Goal: Task Accomplishment & Management: Complete application form

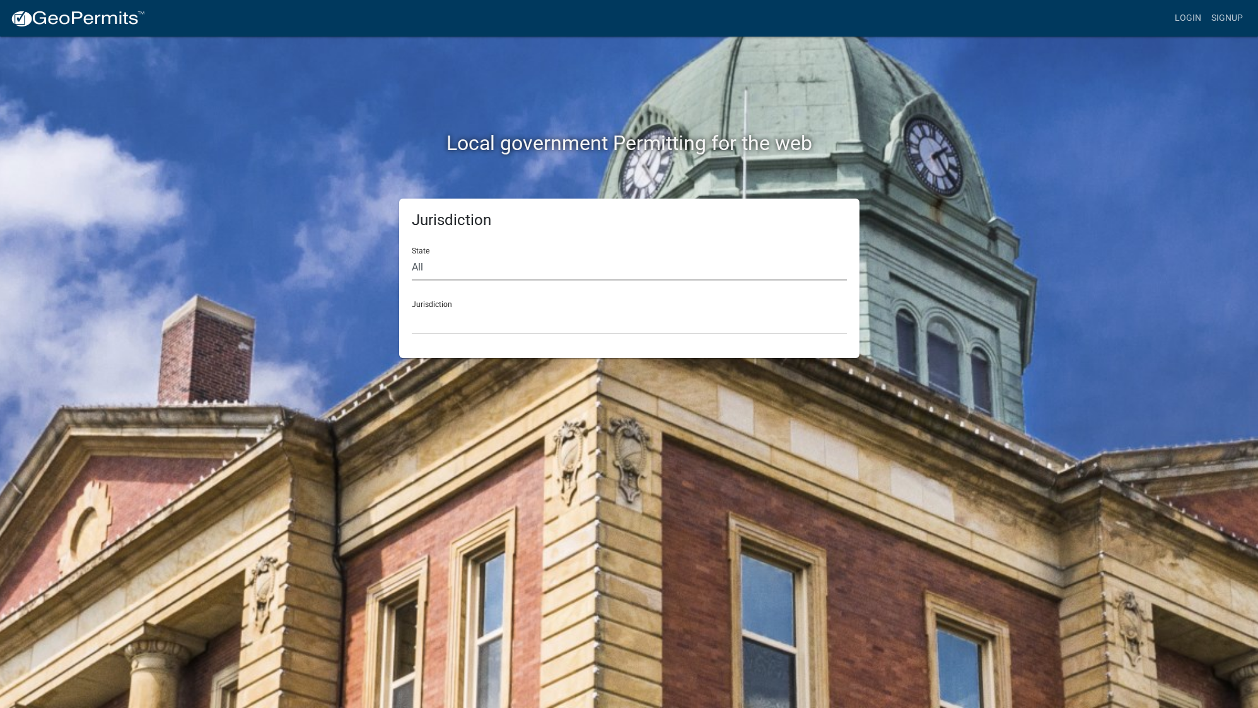
click at [412, 255] on select "All [US_STATE] [US_STATE] [US_STATE] [US_STATE] [US_STATE] [US_STATE] [US_STATE…" at bounding box center [629, 268] width 435 height 26
click at [338, 229] on div "Jurisdiction State All [US_STATE] [US_STATE] [US_STATE] [US_STATE] [US_STATE] […" at bounding box center [629, 278] width 719 height 159
click at [412, 308] on select "[GEOGRAPHIC_DATA], [US_STATE] [GEOGRAPHIC_DATA], [US_STATE][PERSON_NAME][GEOGRA…" at bounding box center [629, 321] width 435 height 26
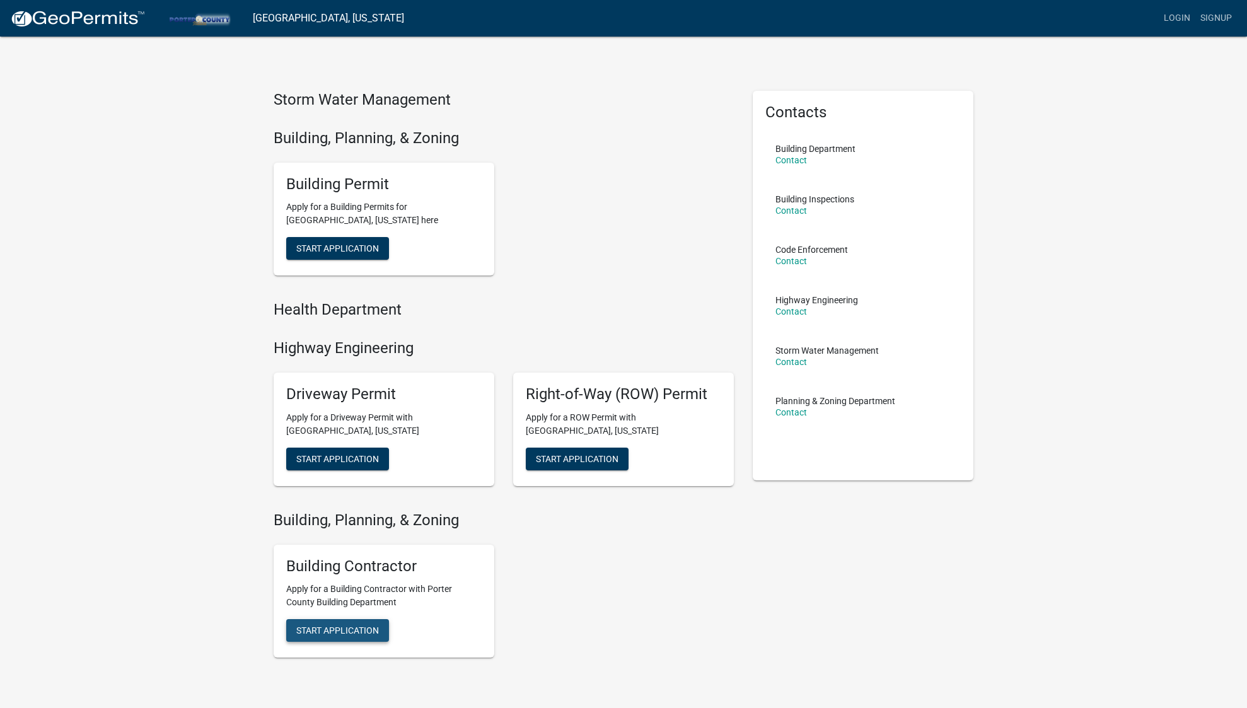
click at [369, 630] on span "Start Application" at bounding box center [337, 630] width 83 height 10
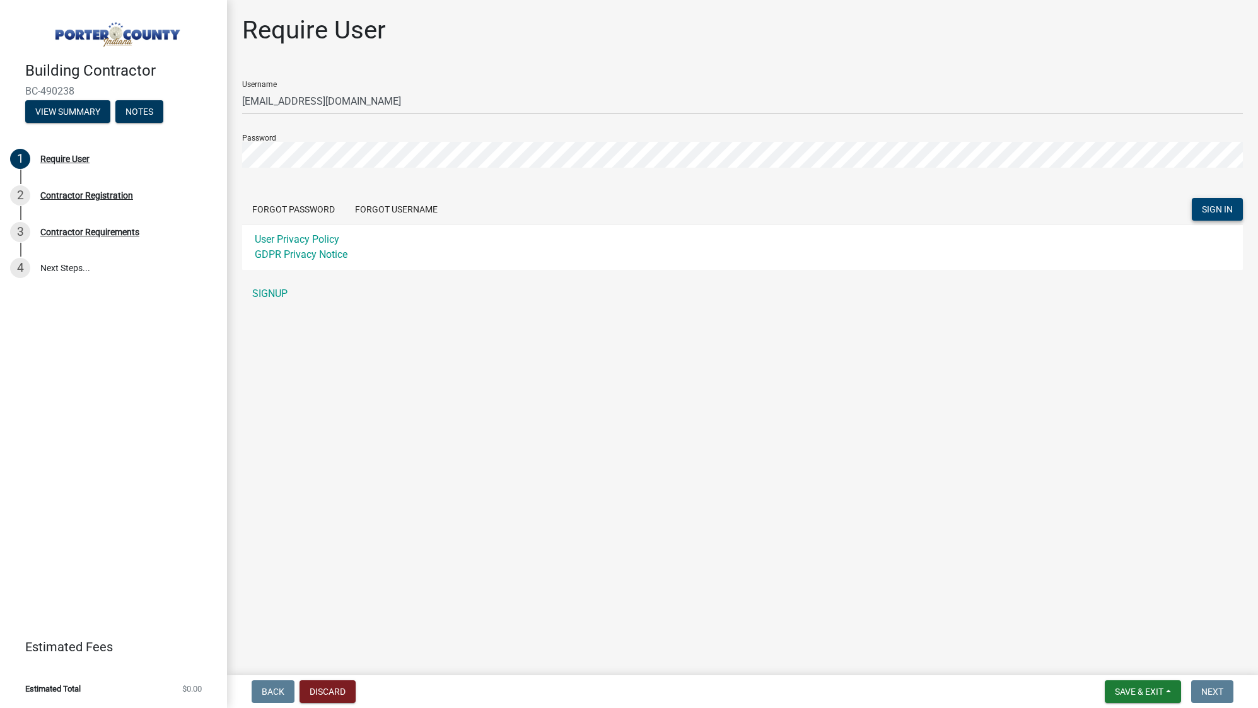
click at [1215, 211] on span "SIGN IN" at bounding box center [1216, 209] width 31 height 10
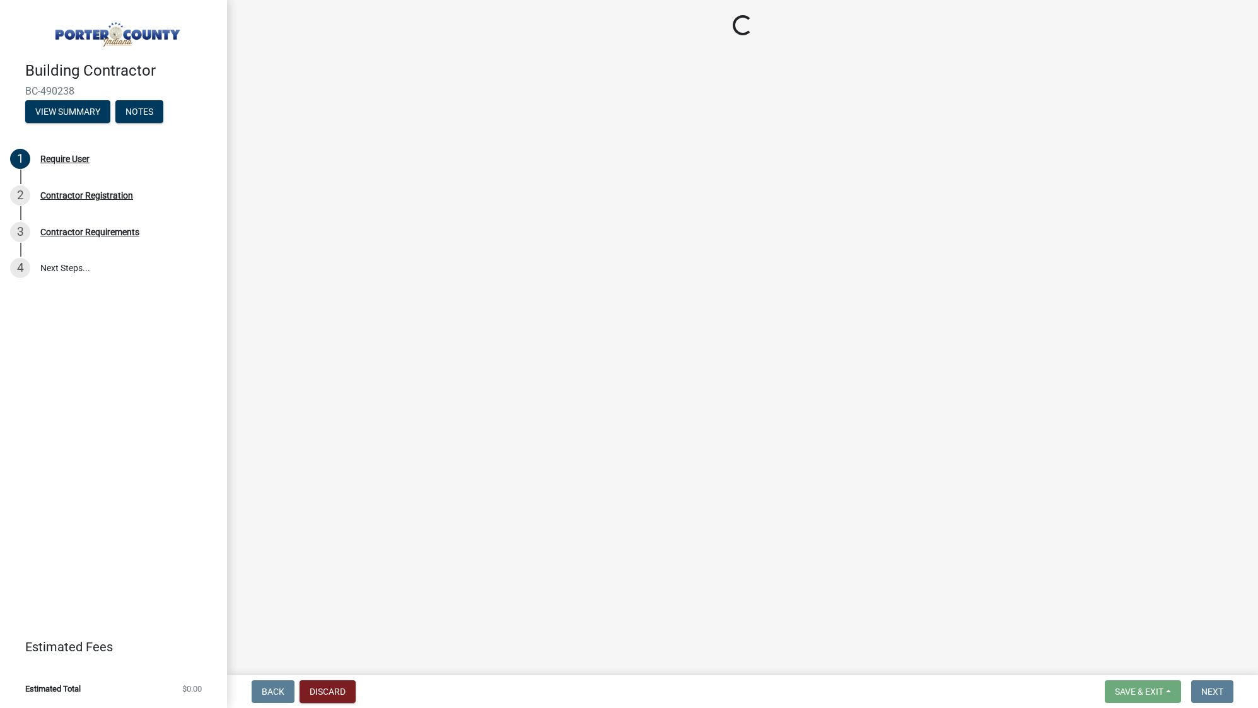
select select "IN"
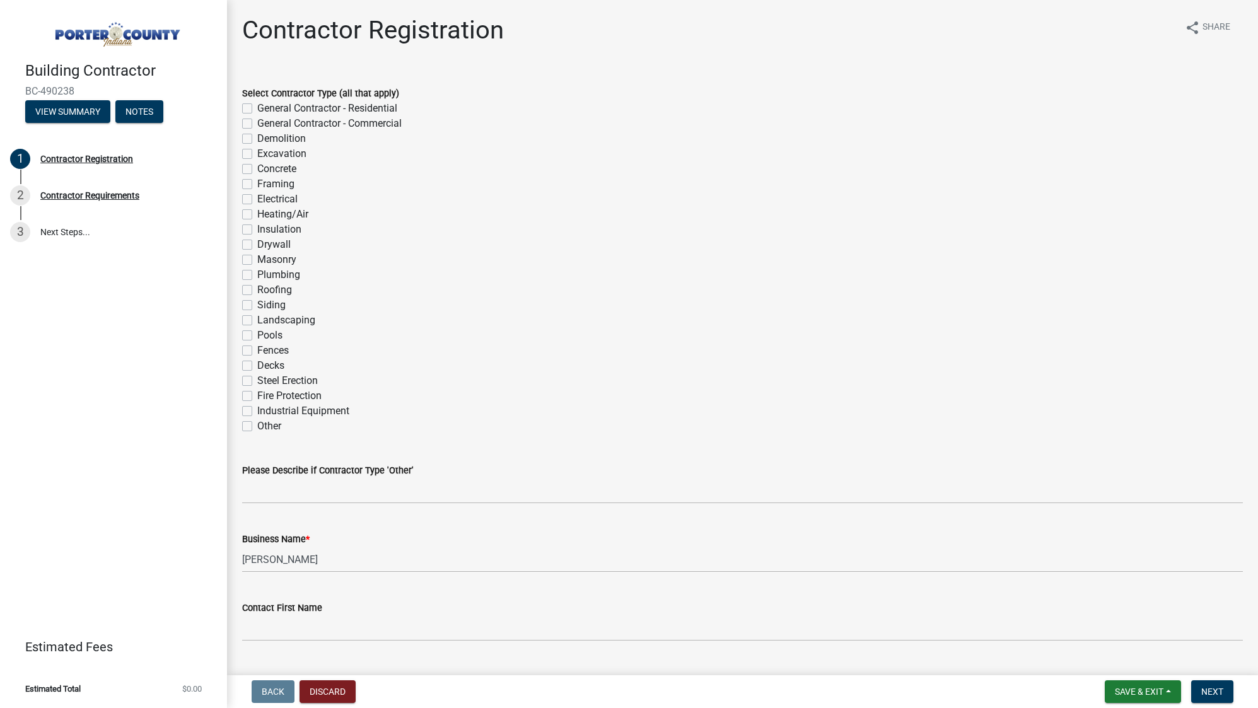
click at [257, 107] on label "General Contractor - Residential" at bounding box center [327, 108] width 140 height 15
click at [257, 107] on input "General Contractor - Residential" at bounding box center [261, 105] width 8 height 8
checkbox input "true"
checkbox input "false"
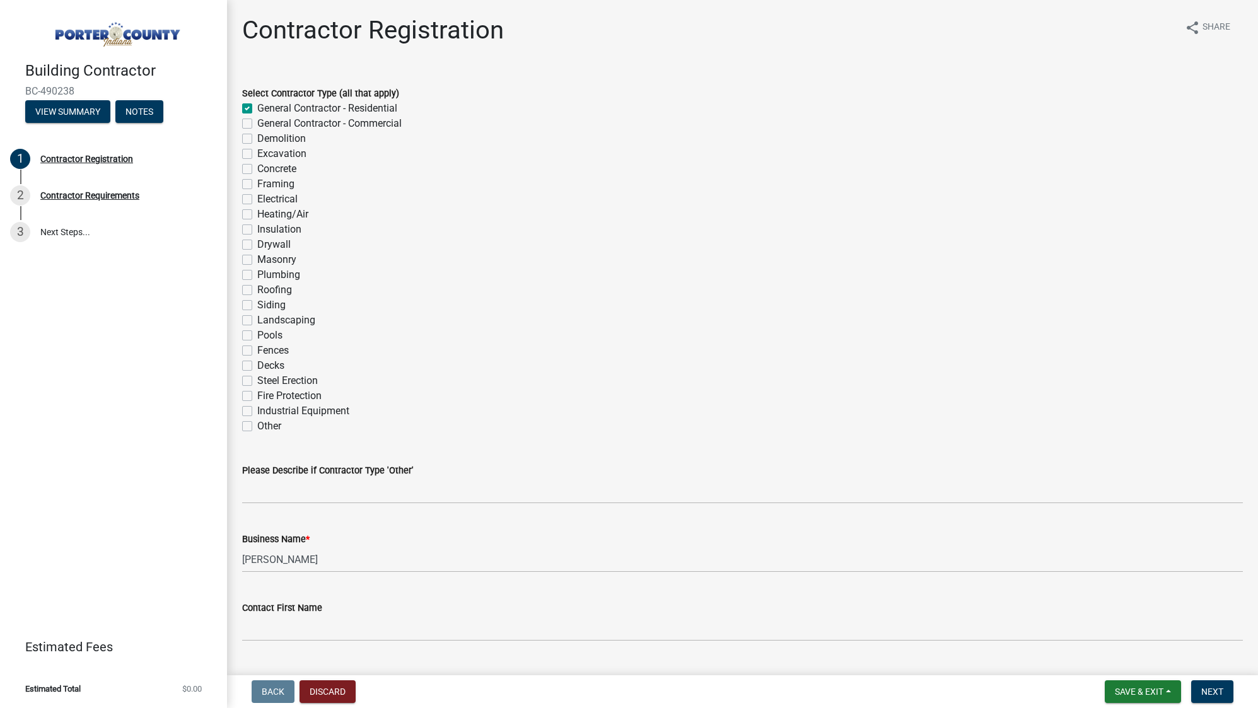
checkbox input "false"
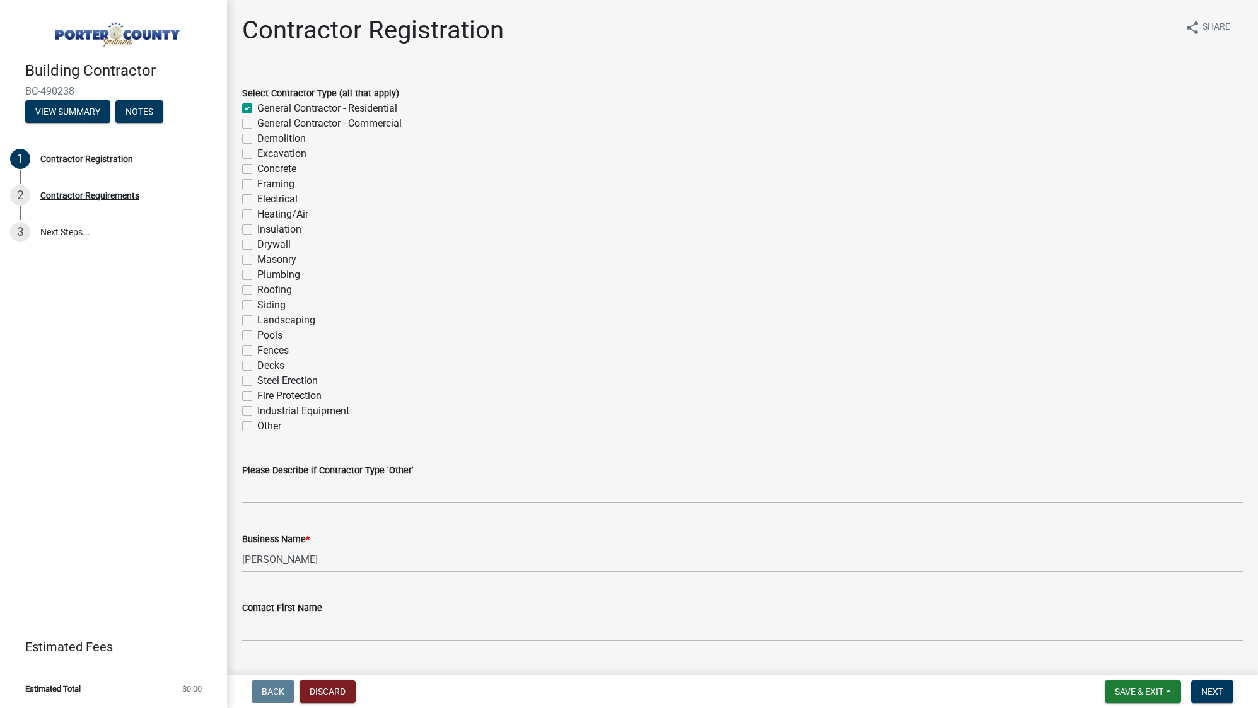
checkbox input "false"
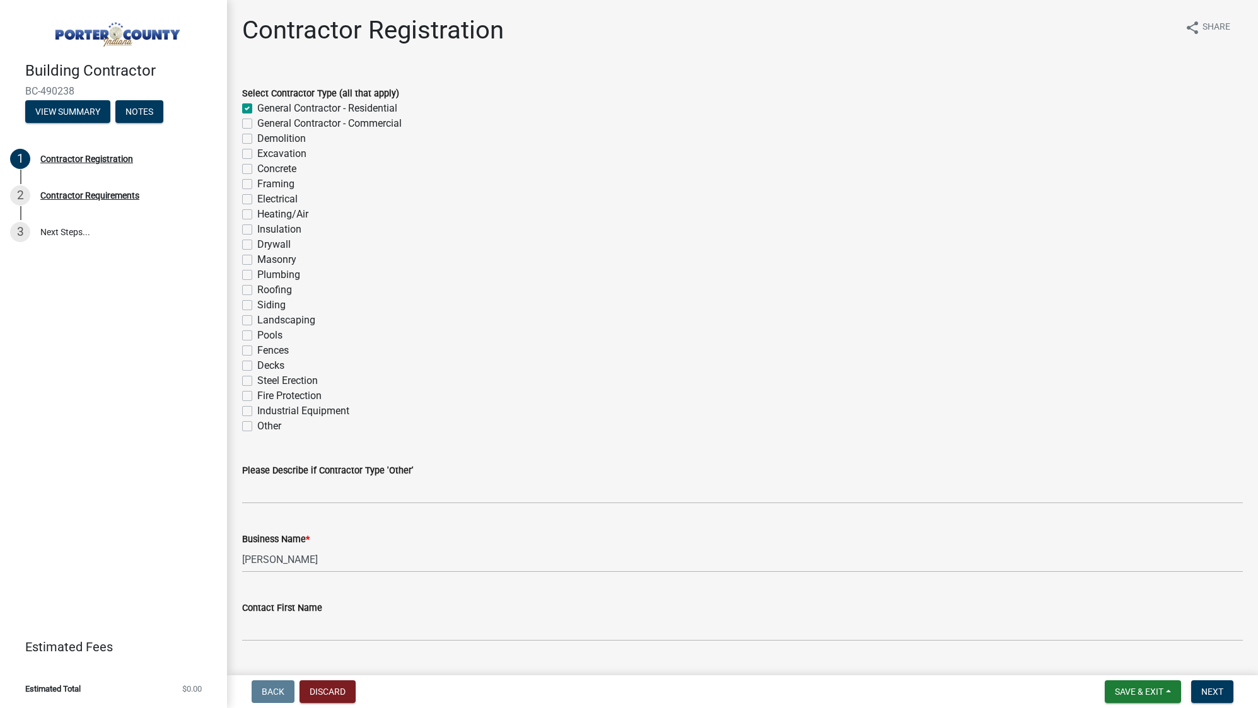
checkbox input "false"
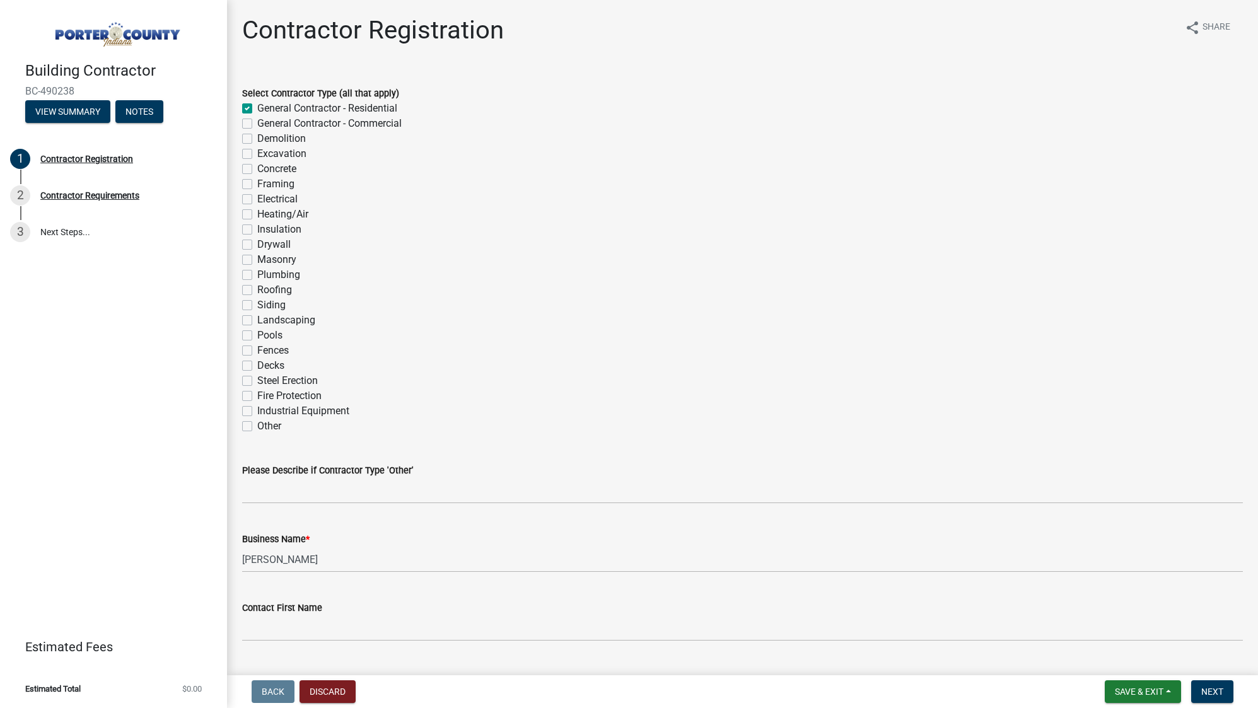
checkbox input "false"
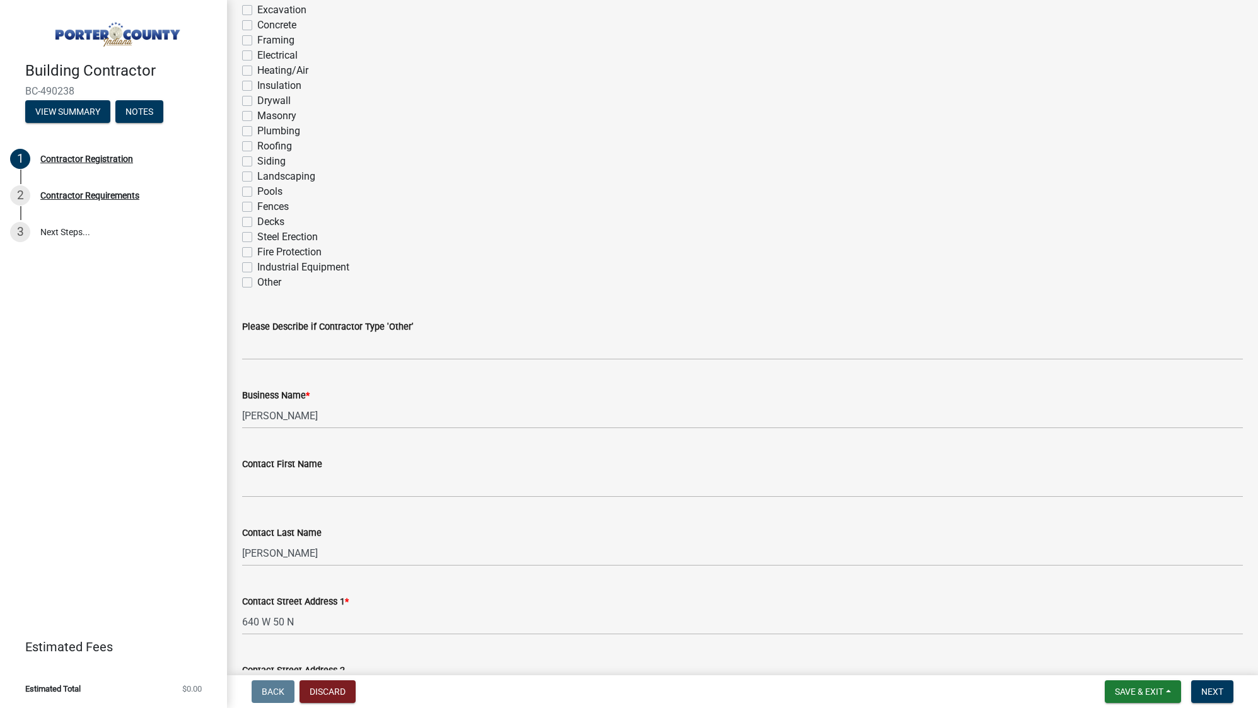
scroll to position [216, 0]
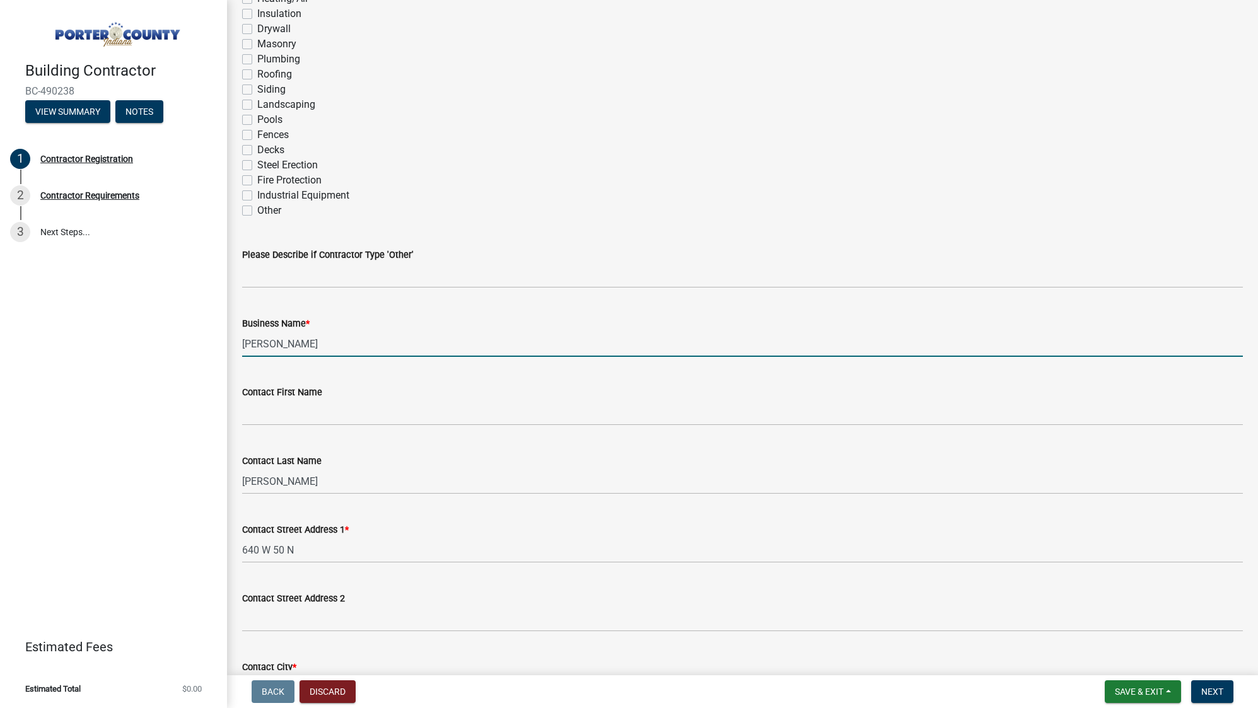
drag, startPoint x: 376, startPoint y: 342, endPoint x: 208, endPoint y: 338, distance: 168.4
click at [208, 339] on div "Building Contractor BC-490238 View Summary Notes 1 Contractor Registration 2 Co…" at bounding box center [629, 354] width 1258 height 708
drag, startPoint x: 359, startPoint y: 340, endPoint x: 234, endPoint y: 337, distance: 124.9
click at [242, 337] on input "[PERSON_NAME]" at bounding box center [742, 344] width 1000 height 26
type input "Chrisandy Inc DBA Sierra Homes"
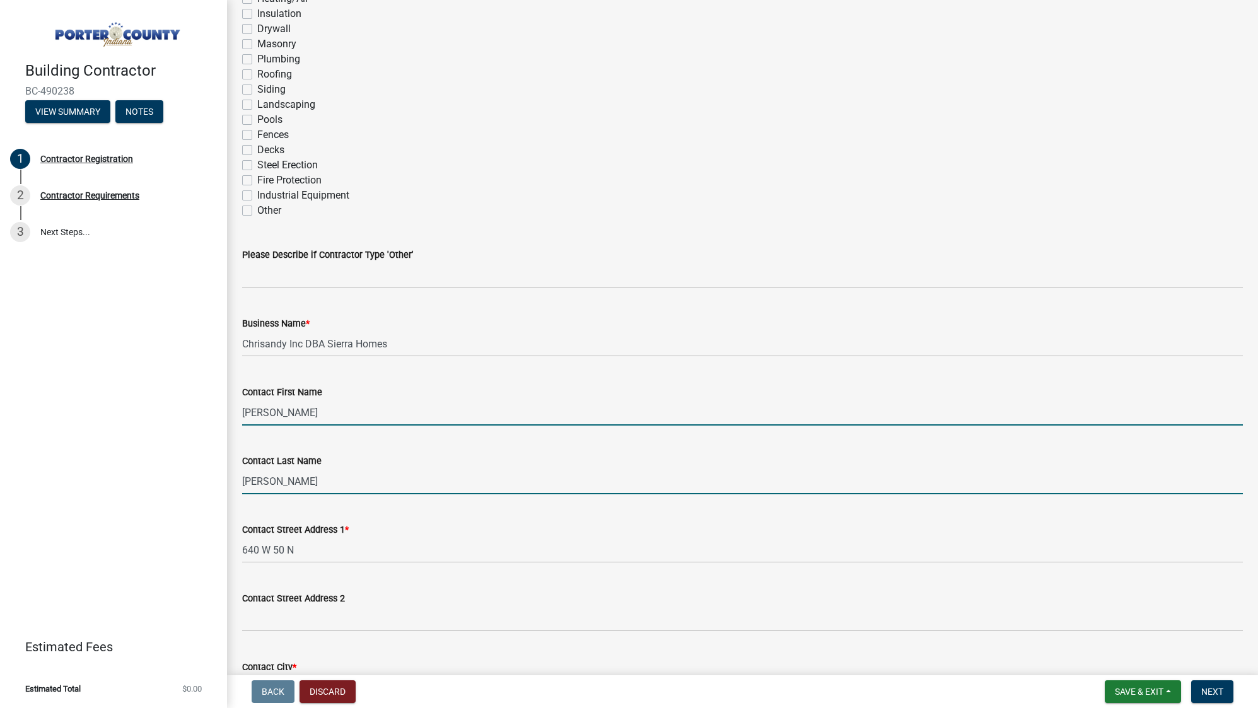
click at [253, 412] on input "[PERSON_NAME]" at bounding box center [742, 413] width 1000 height 26
type input "[PERSON_NAME]"
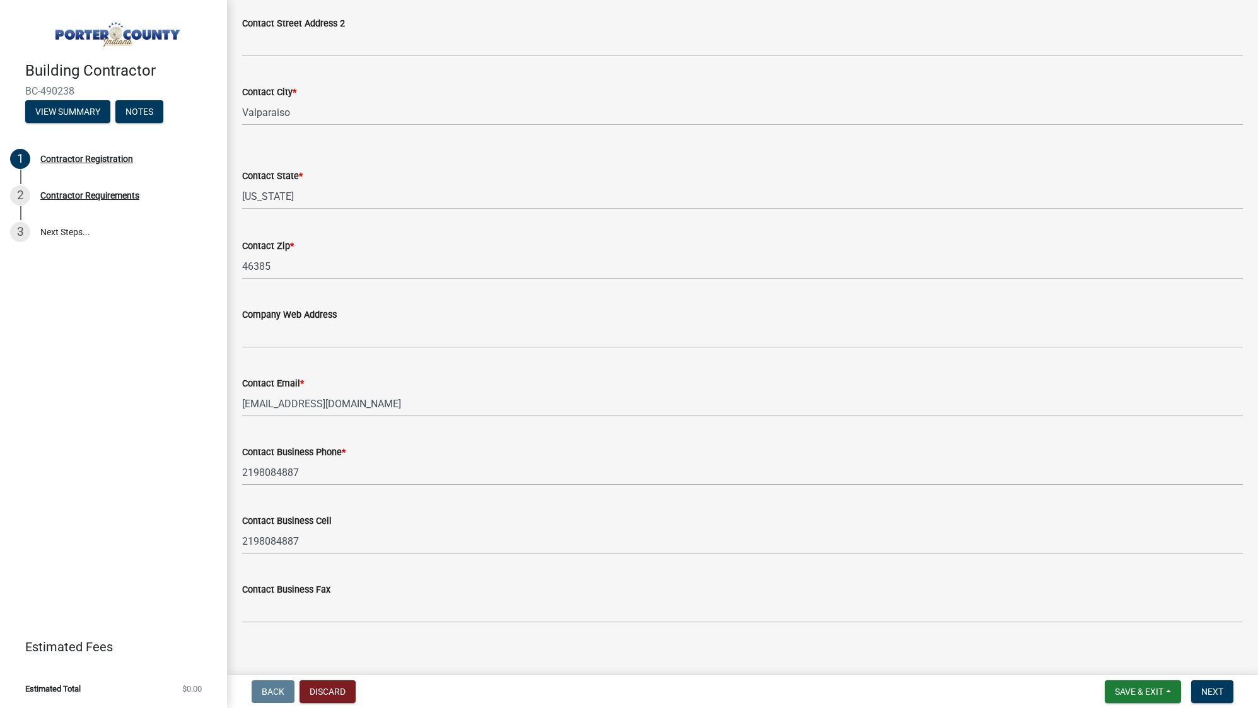
scroll to position [802, 0]
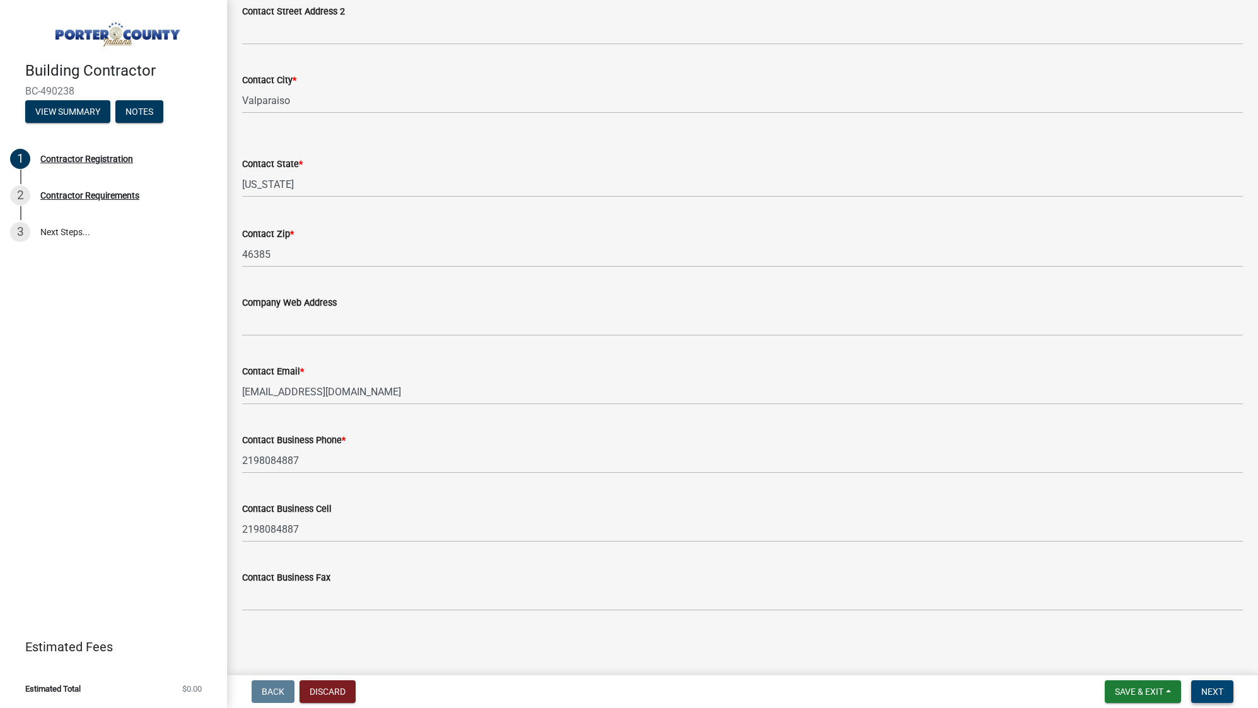
click at [1216, 691] on span "Next" at bounding box center [1212, 691] width 22 height 10
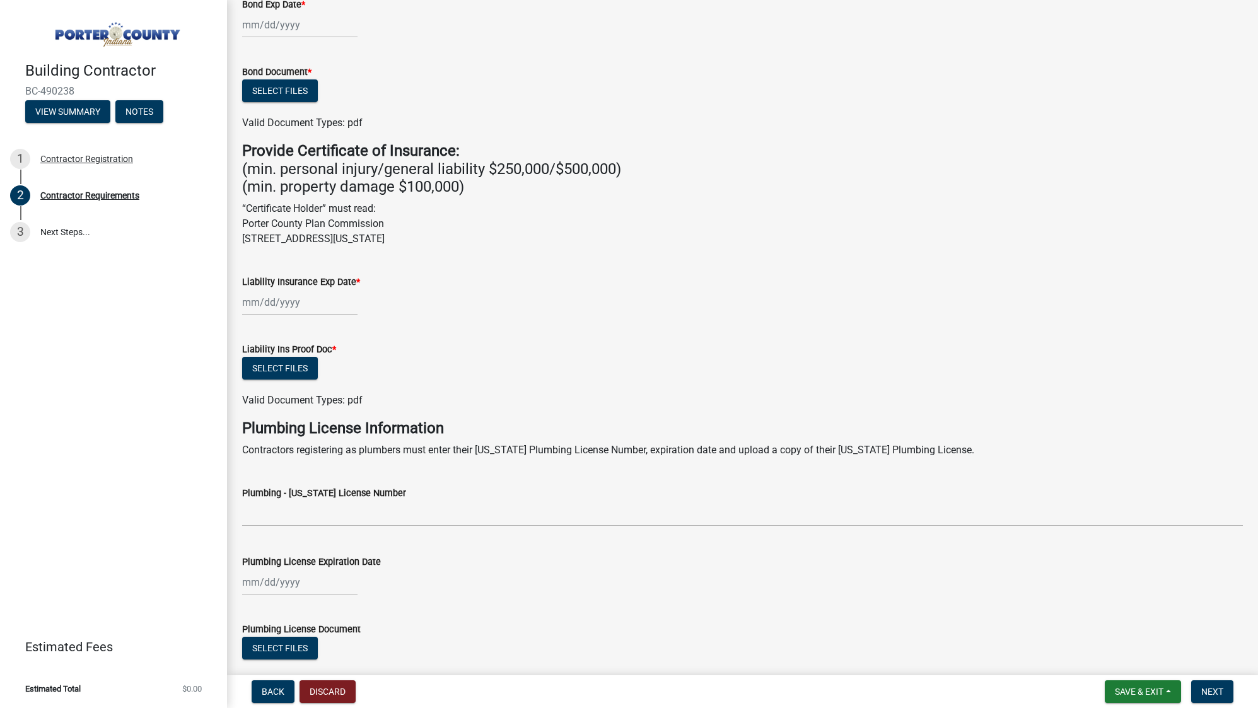
scroll to position [287, 0]
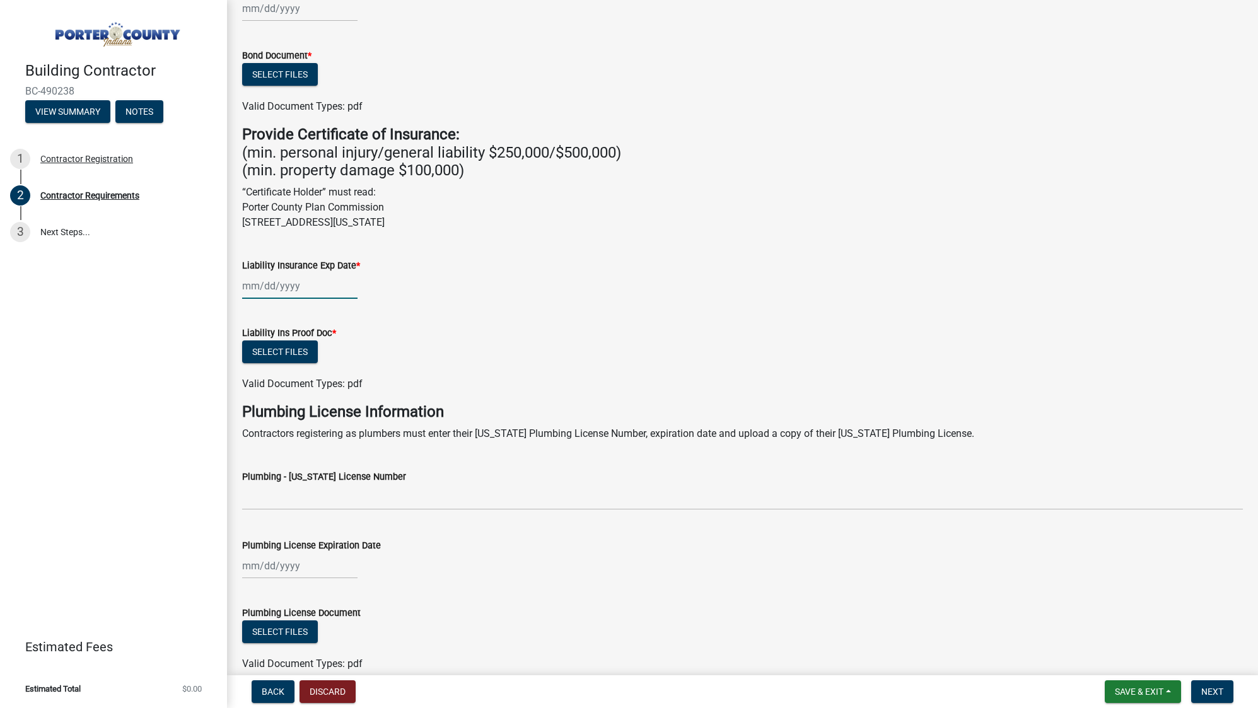
click at [322, 284] on input "Liability Insurance Exp Date *" at bounding box center [299, 286] width 115 height 26
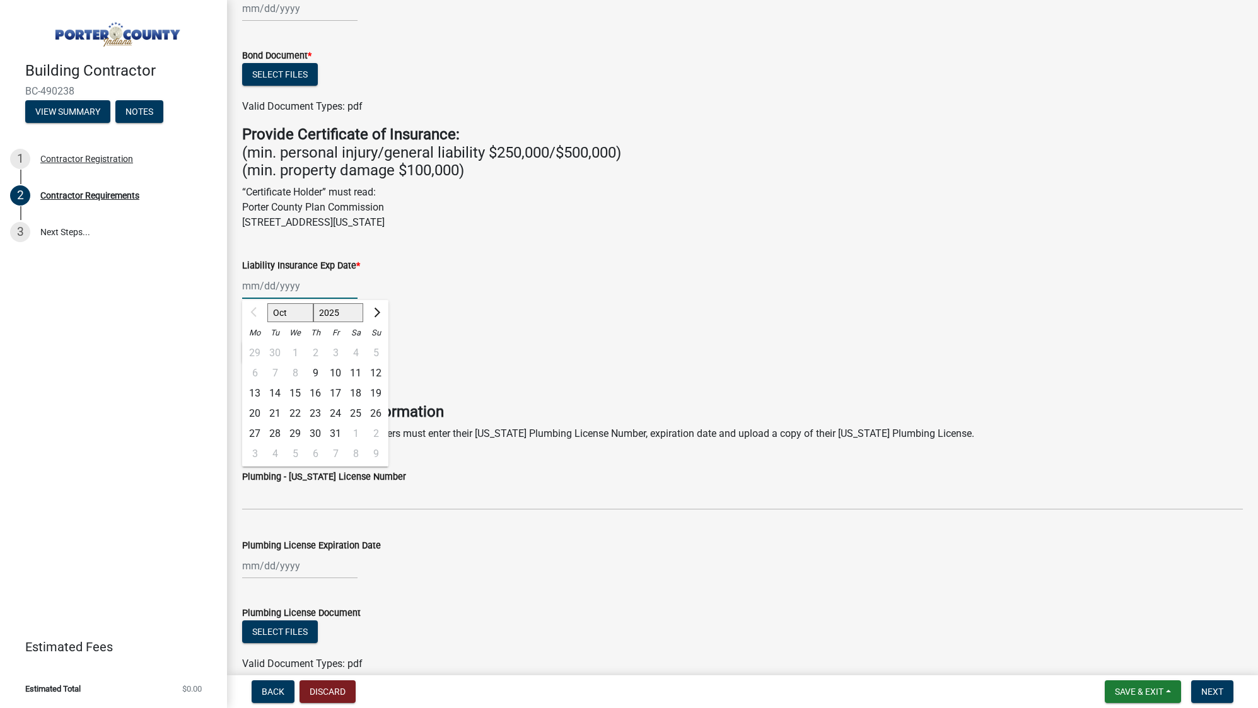
click at [255, 310] on div at bounding box center [254, 313] width 25 height 20
click at [374, 316] on button "Next month" at bounding box center [375, 313] width 15 height 20
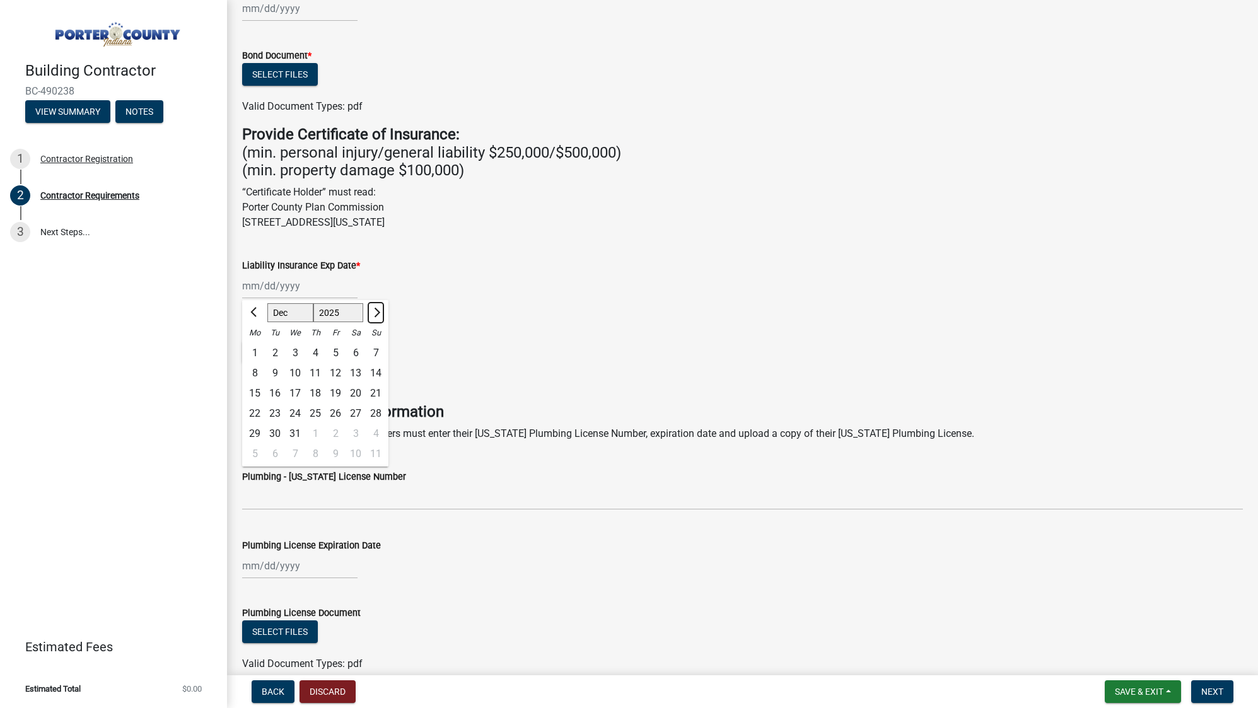
select select "2"
select select "2026"
click at [374, 316] on button "Next month" at bounding box center [375, 313] width 15 height 20
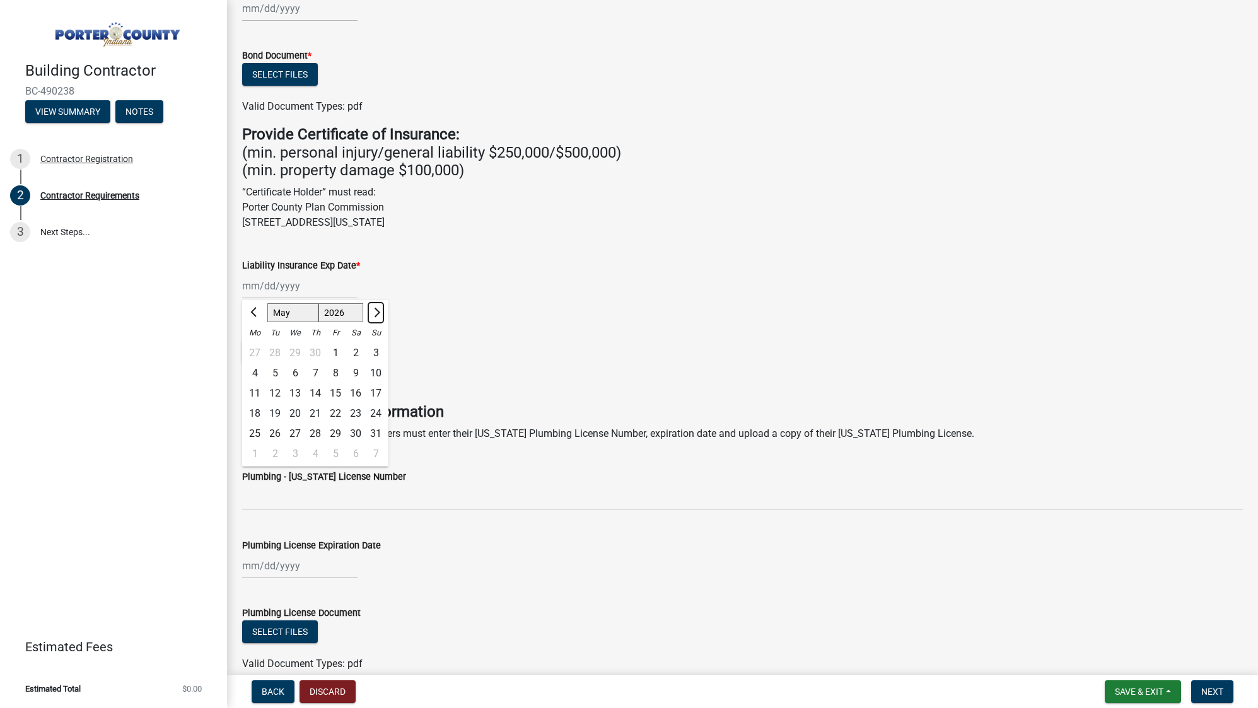
click at [374, 316] on button "Next month" at bounding box center [375, 313] width 15 height 20
click at [254, 314] on span "Previous month" at bounding box center [254, 312] width 9 height 9
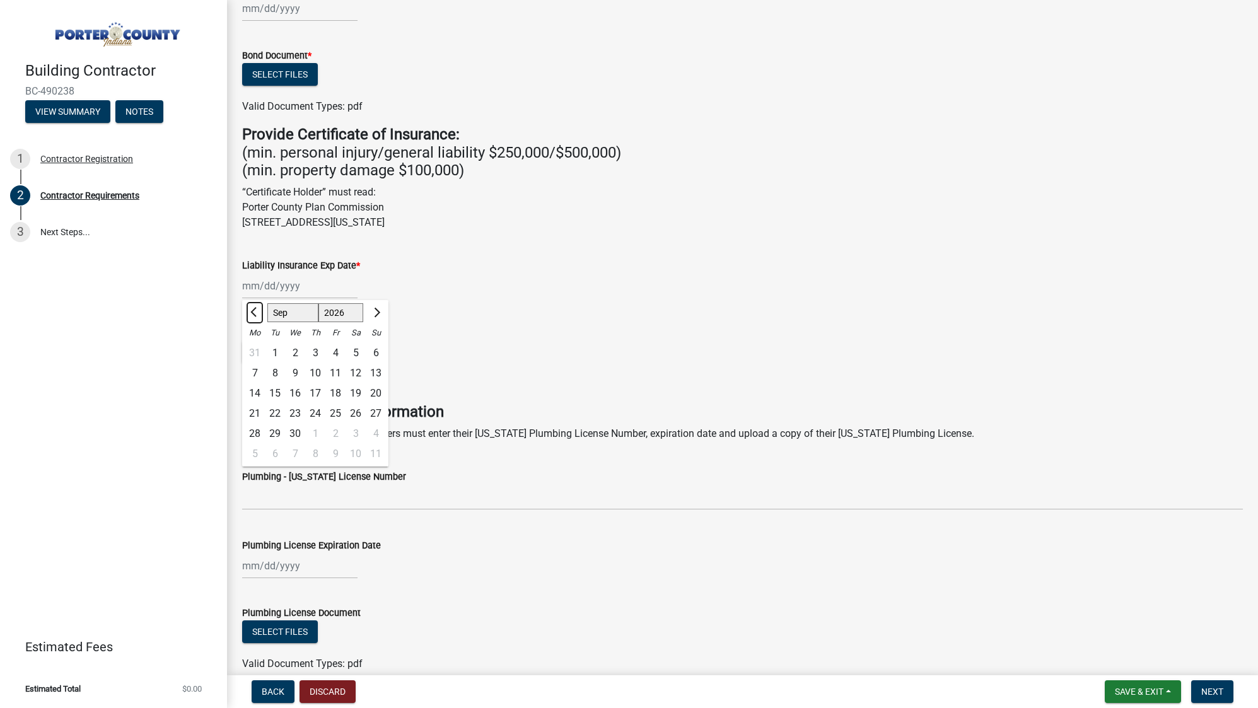
select select "8"
click at [271, 412] on div "18" at bounding box center [275, 413] width 20 height 20
type input "[DATE]"
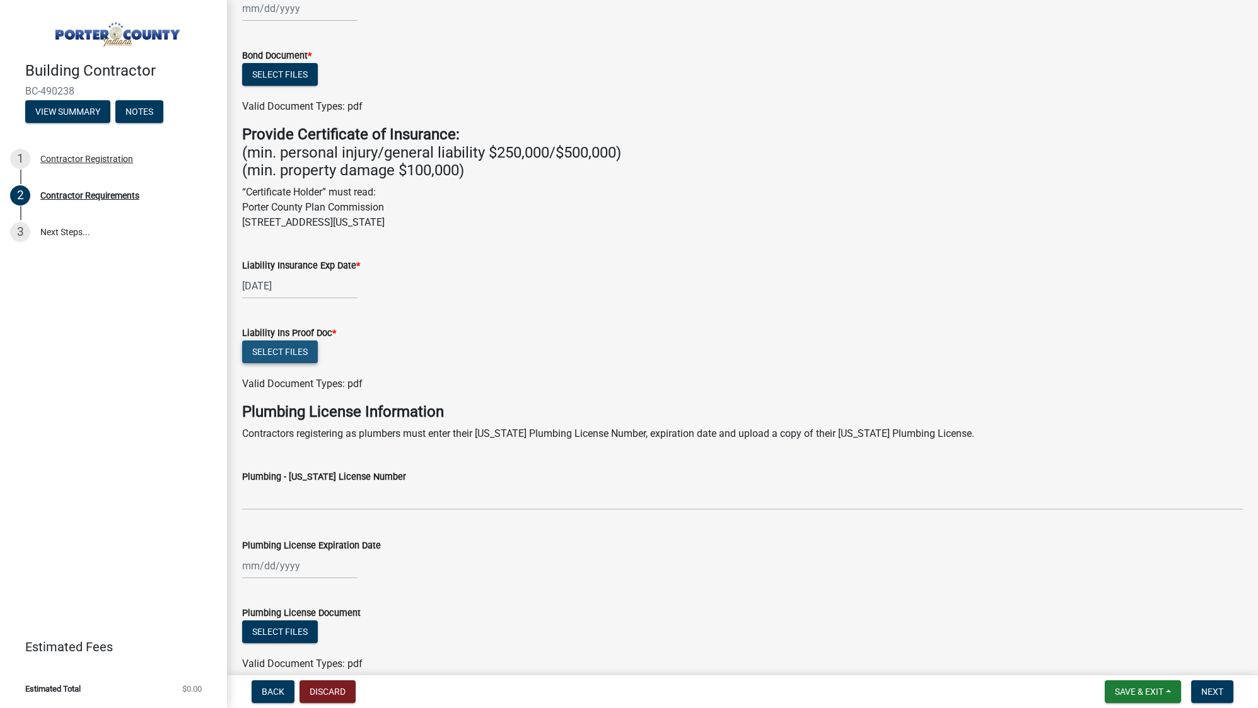
click at [301, 353] on button "Select files" at bounding box center [280, 351] width 76 height 23
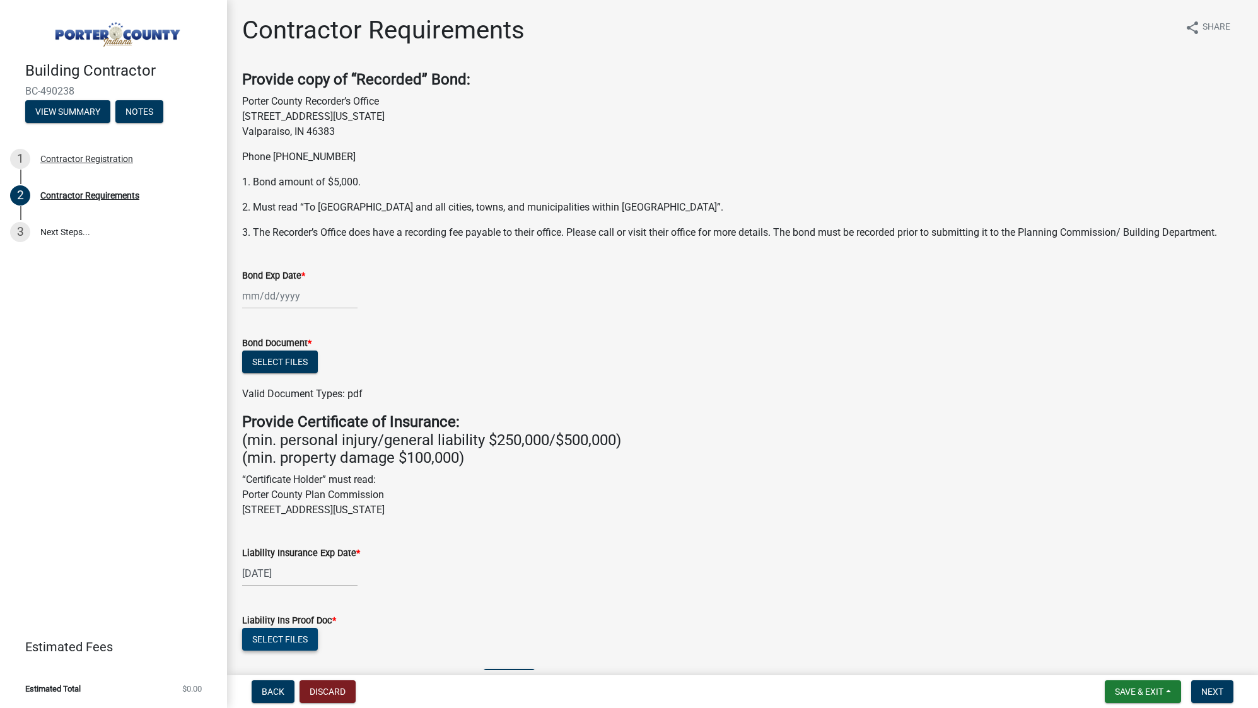
scroll to position [395, 0]
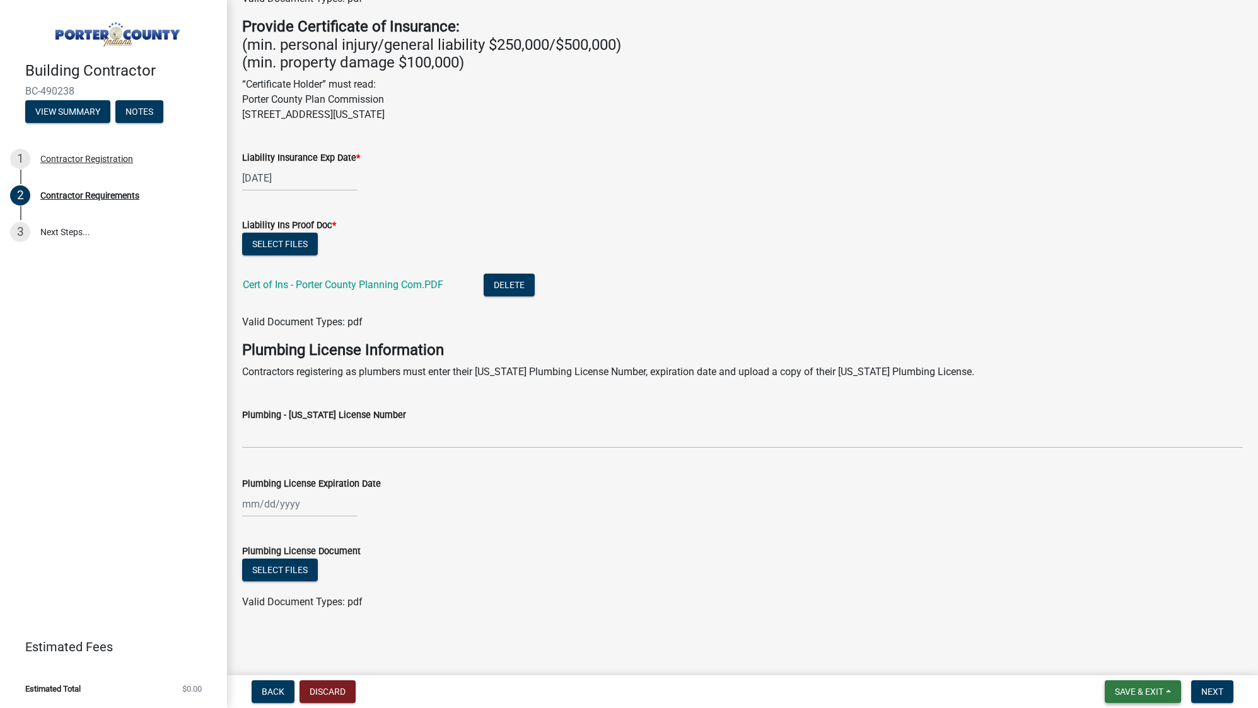
click at [1144, 691] on span "Save & Exit" at bounding box center [1138, 691] width 49 height 10
click at [1123, 632] on button "Save" at bounding box center [1130, 628] width 101 height 30
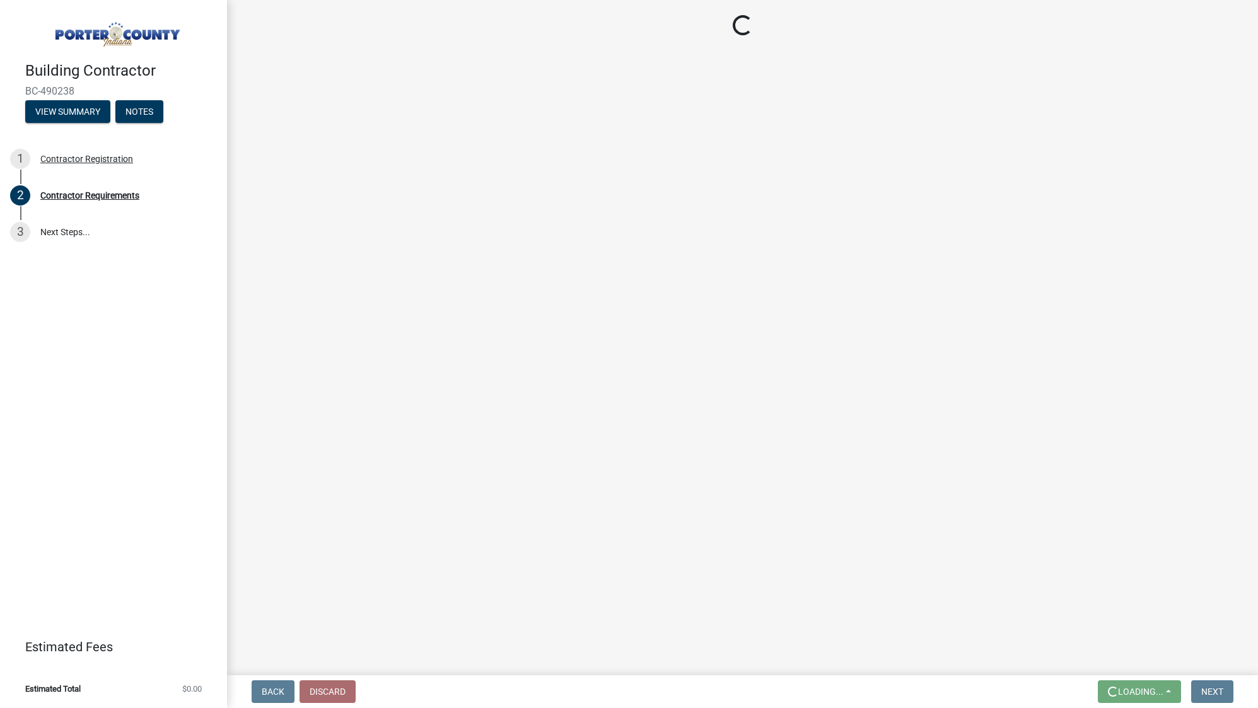
scroll to position [0, 0]
